Goal: Task Accomplishment & Management: Manage account settings

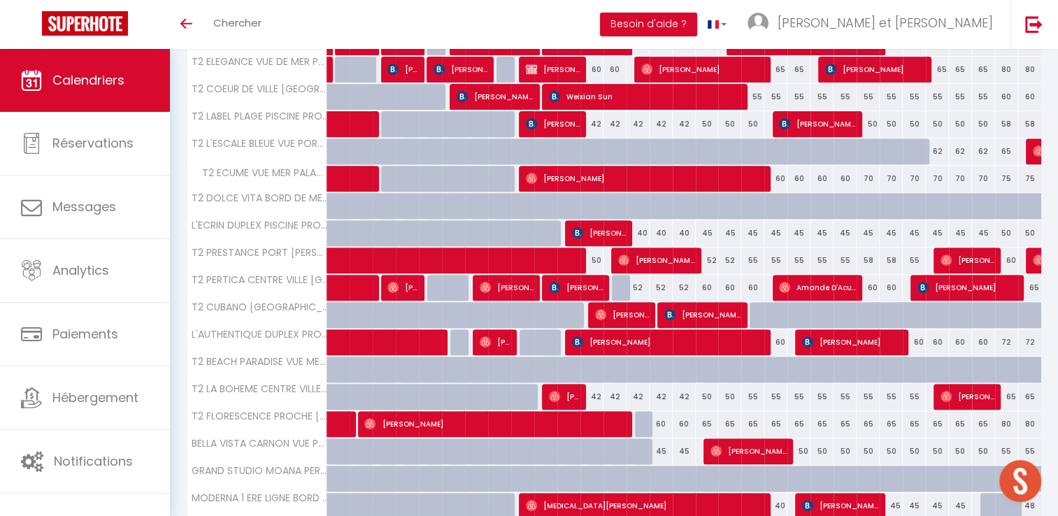
scroll to position [538, 0]
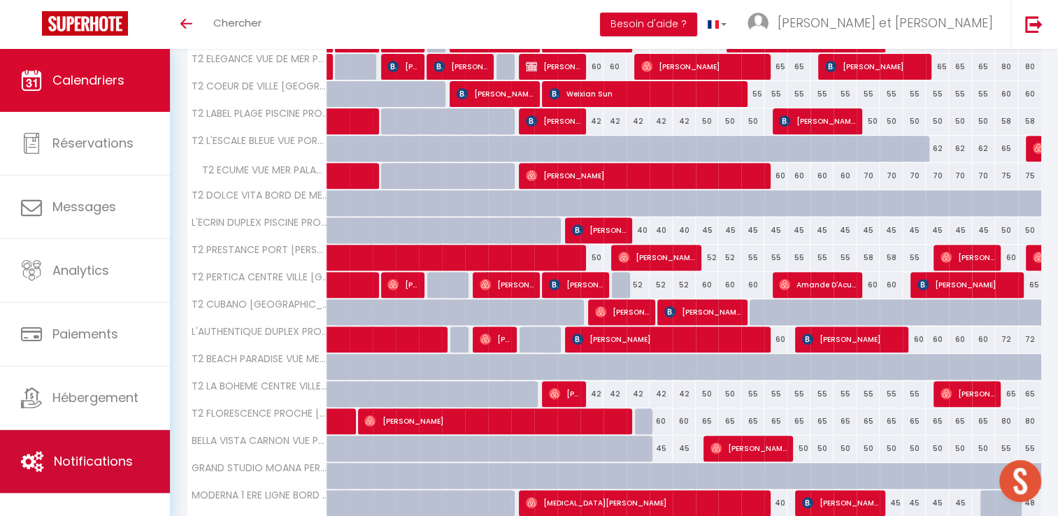
click at [95, 471] on link "Notifications" at bounding box center [85, 461] width 170 height 63
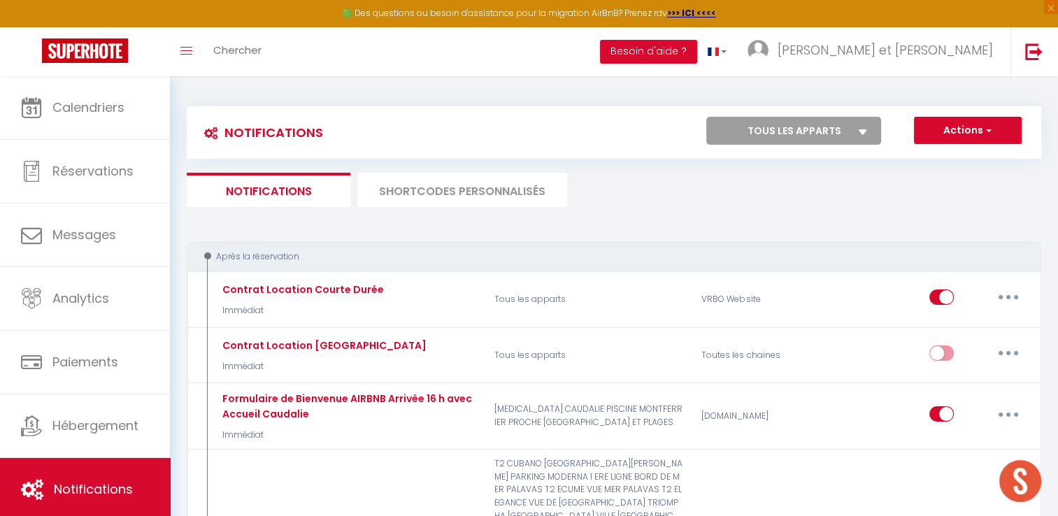
click at [514, 188] on li "SHORTCODES PERSONNALISÉS" at bounding box center [462, 190] width 210 height 34
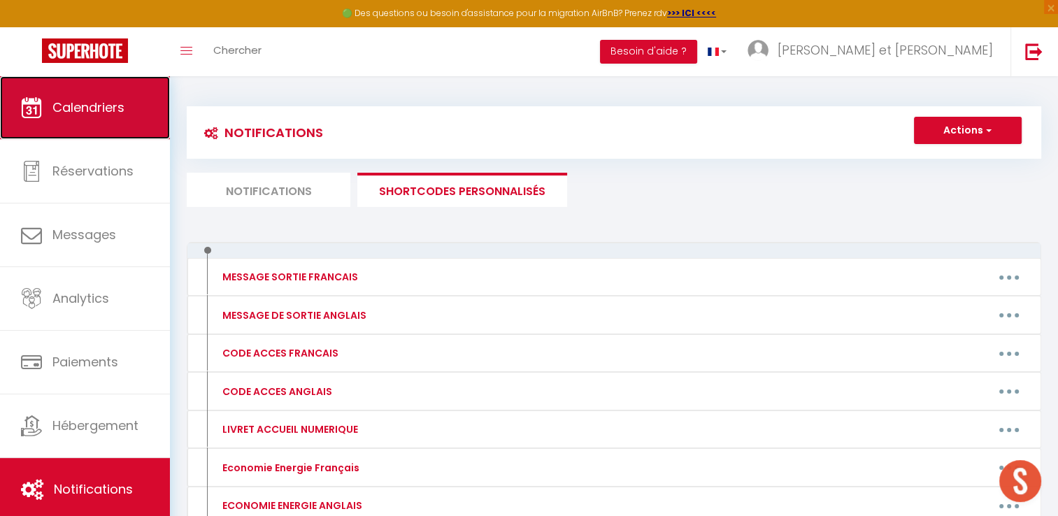
click at [117, 100] on span "Calendriers" at bounding box center [88, 107] width 72 height 17
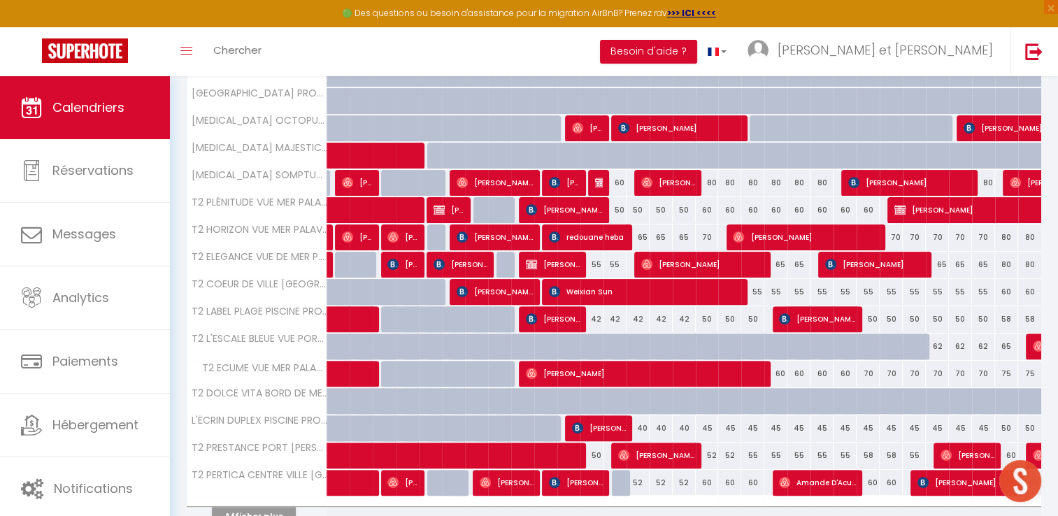
scroll to position [436, 0]
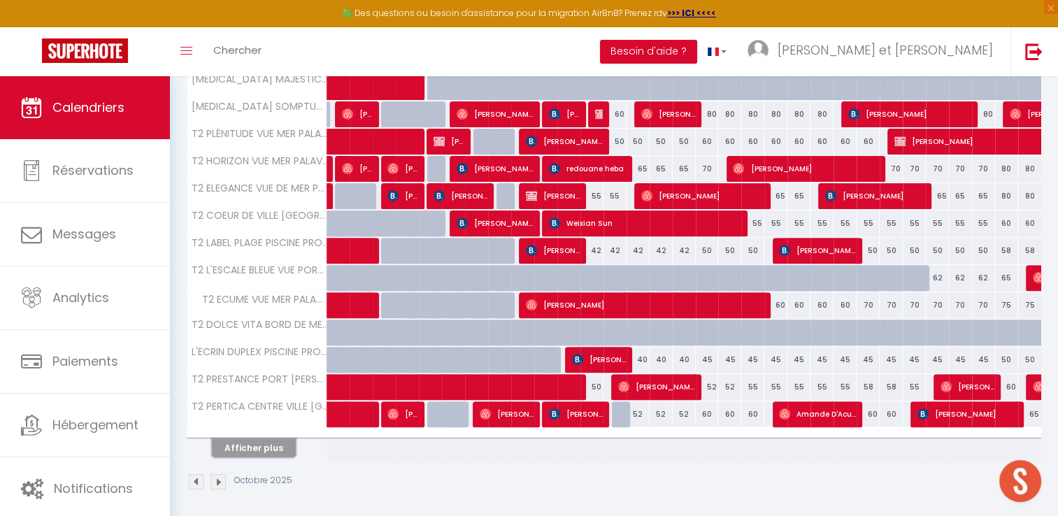
click at [280, 442] on button "Afficher plus" at bounding box center [254, 447] width 84 height 19
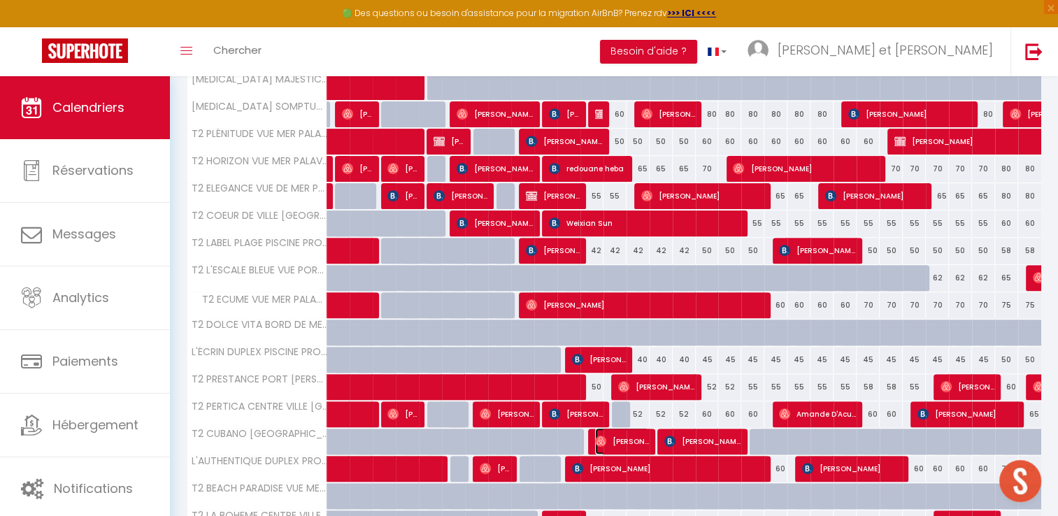
click at [618, 443] on span "[PERSON_NAME]" at bounding box center [622, 441] width 54 height 27
select select "OK"
select select "0"
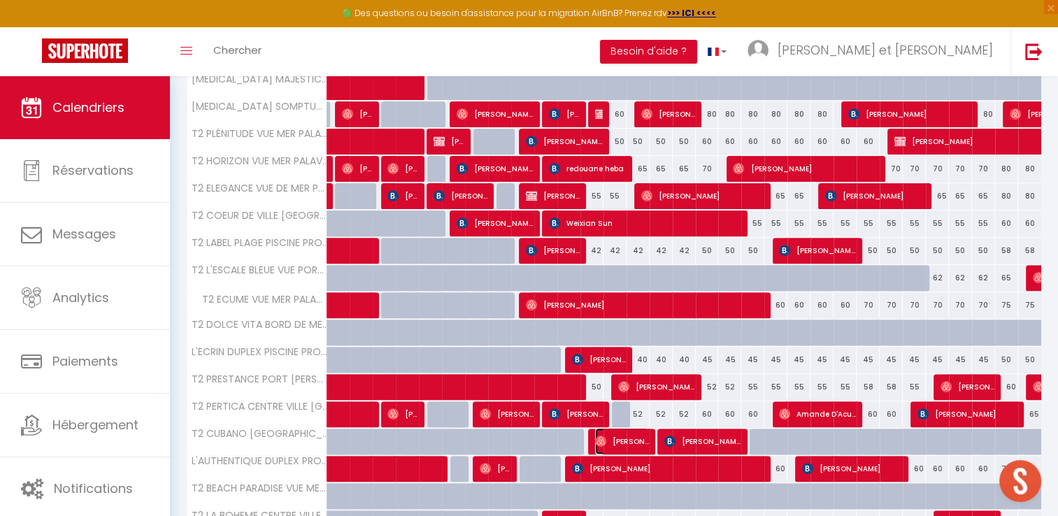
select select "1"
select select
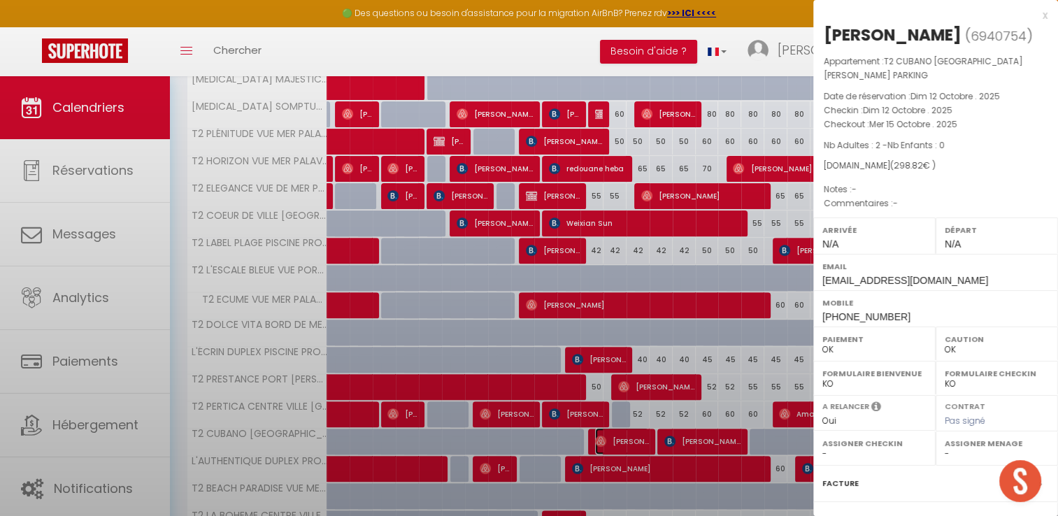
select select "42629"
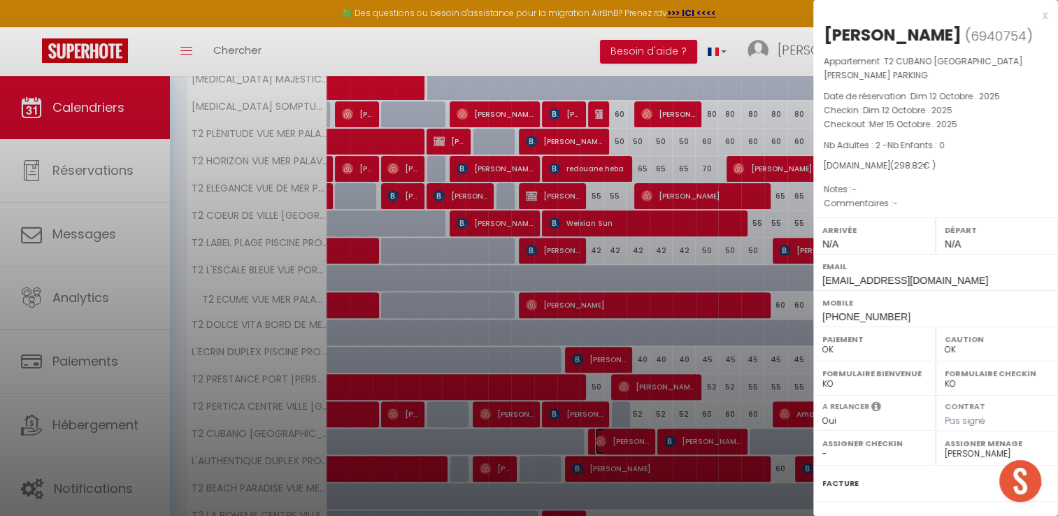
scroll to position [147, 0]
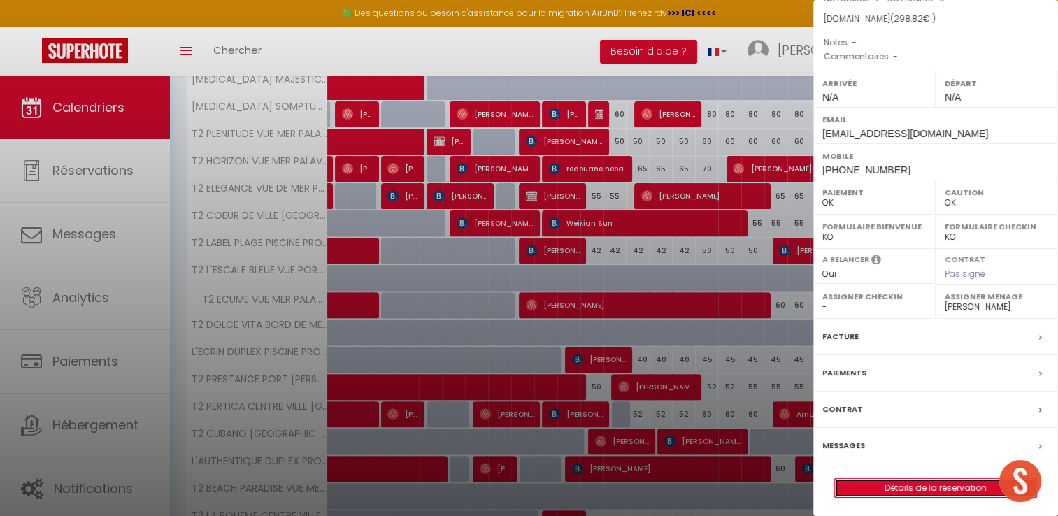
click at [930, 485] on link "Détails de la réservation" at bounding box center [935, 488] width 201 height 18
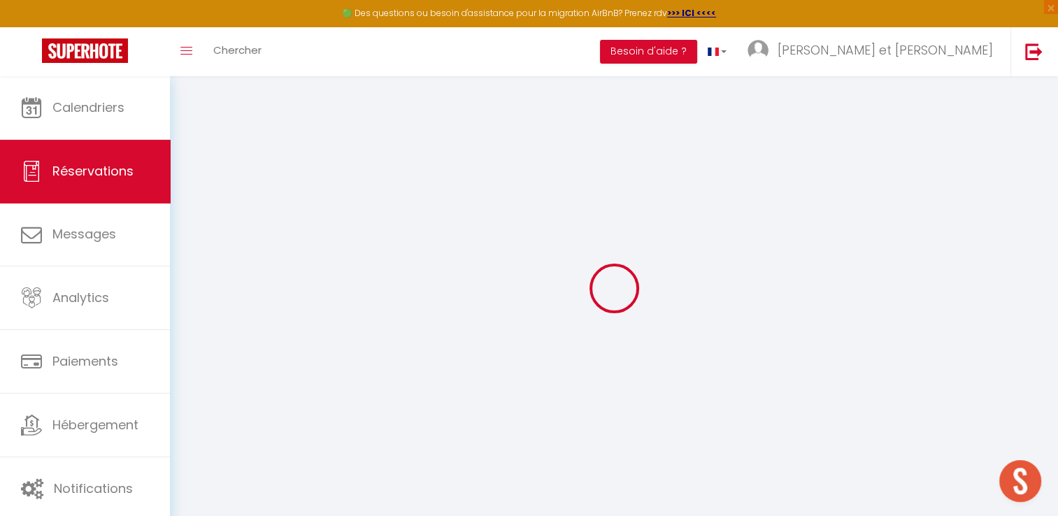
select select
checkbox input "false"
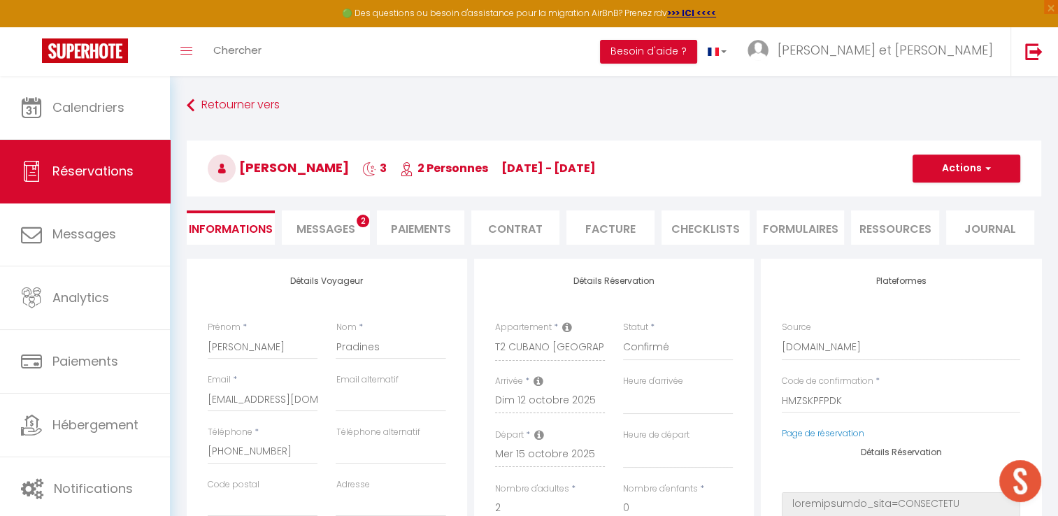
select select
type input "84"
type input "13.82"
select select
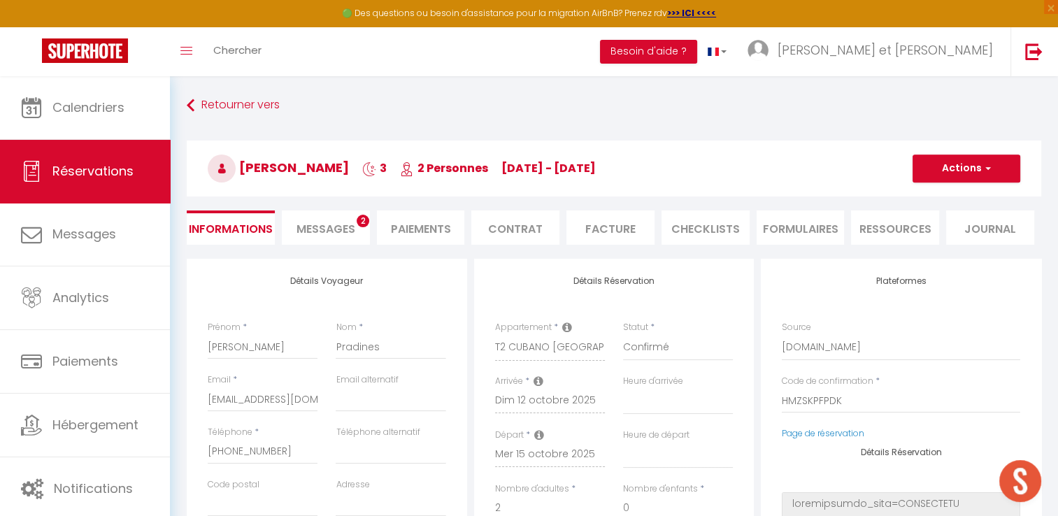
checkbox input "false"
select select
checkbox input "false"
select select
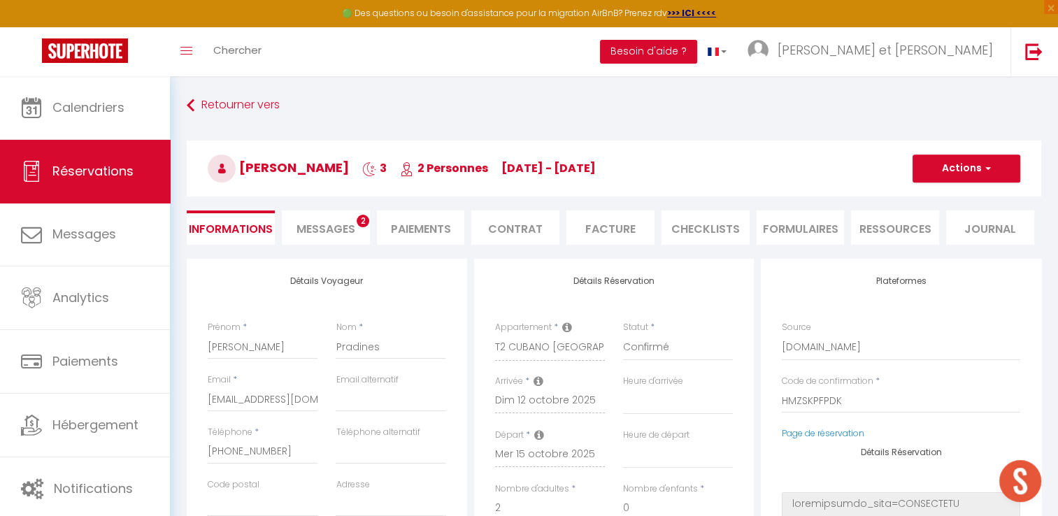
click at [344, 234] on span "Messages" at bounding box center [325, 229] width 59 height 16
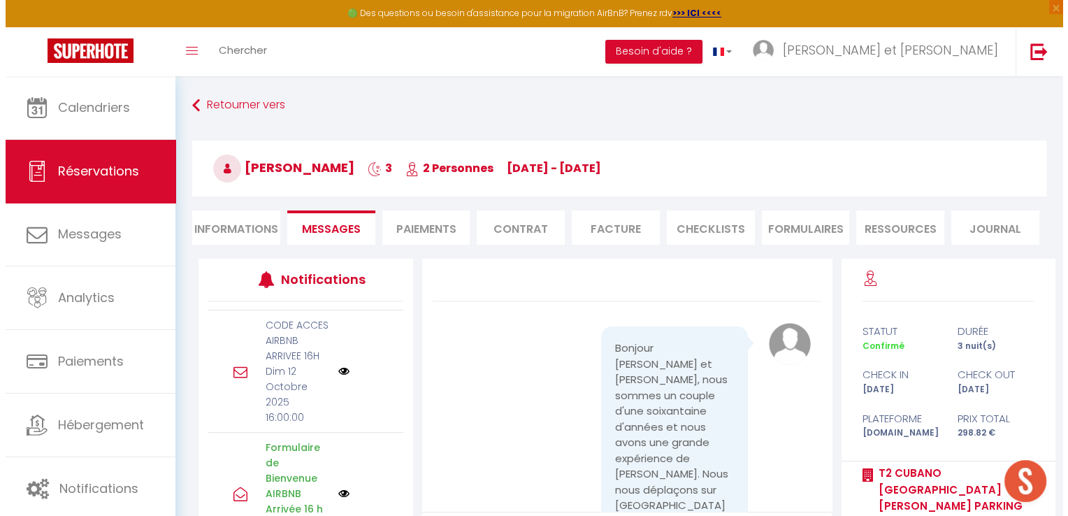
scroll to position [459, 0]
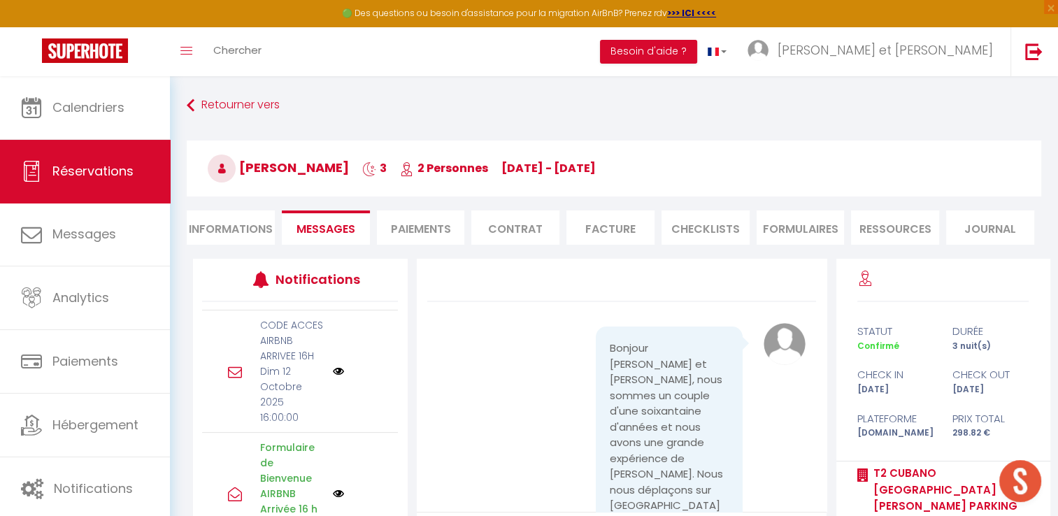
click at [333, 377] on img at bounding box center [338, 371] width 11 height 11
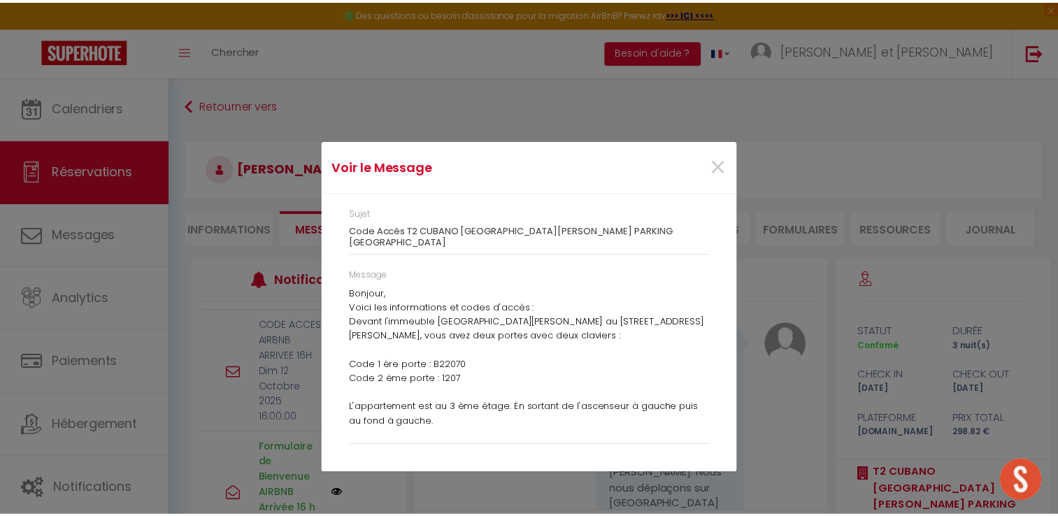
scroll to position [1121, 0]
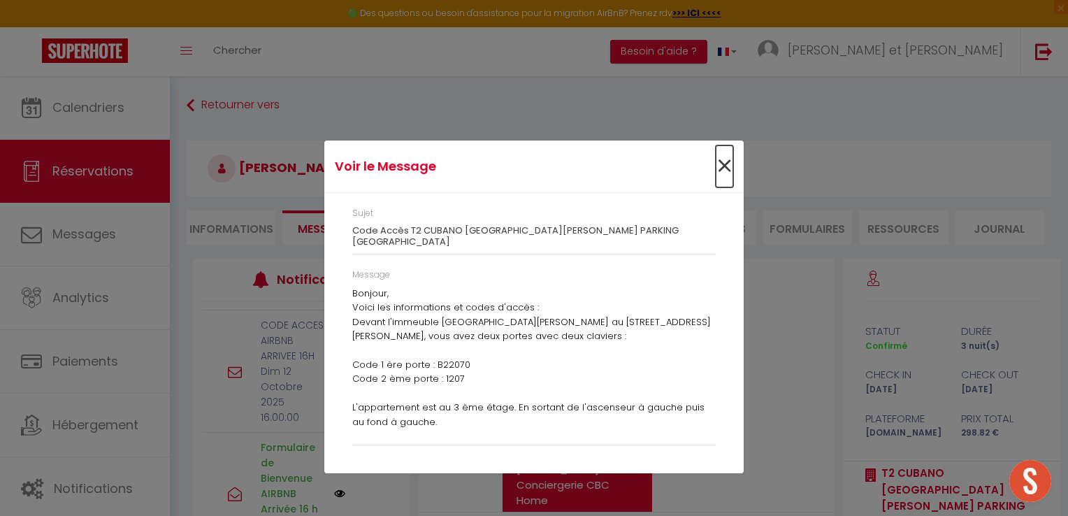
click at [728, 171] on span "×" at bounding box center [724, 166] width 17 height 42
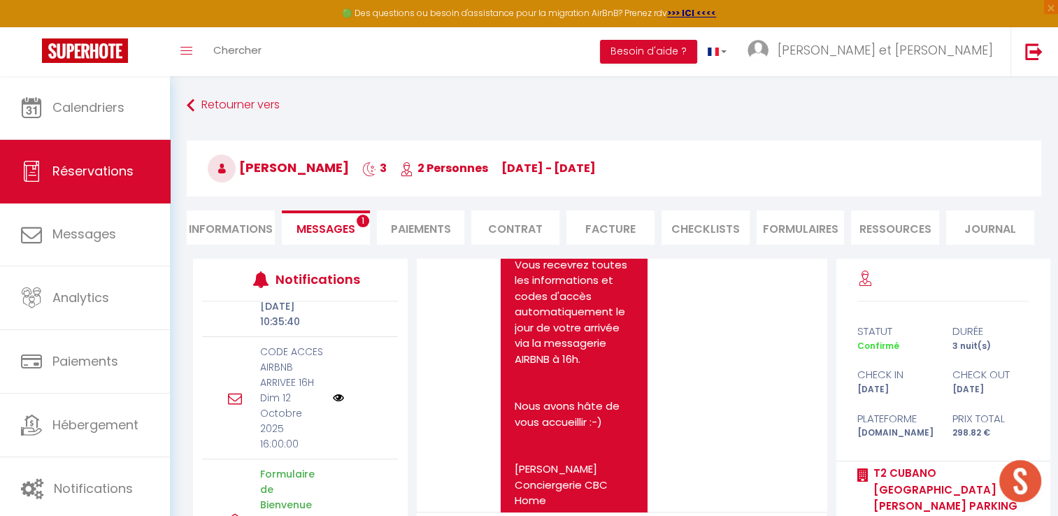
scroll to position [392, 0]
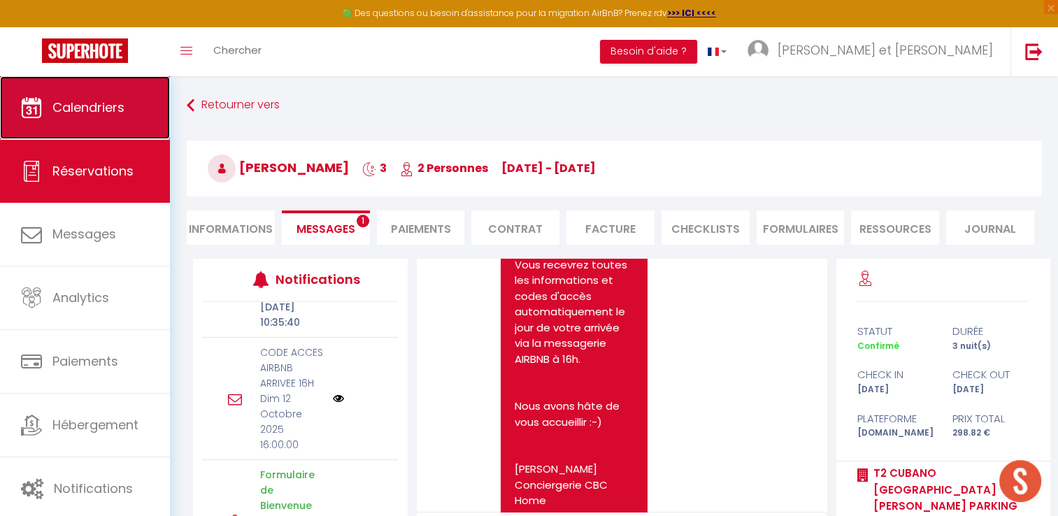
click at [96, 92] on link "Calendriers" at bounding box center [85, 107] width 170 height 63
